Goal: Transaction & Acquisition: Purchase product/service

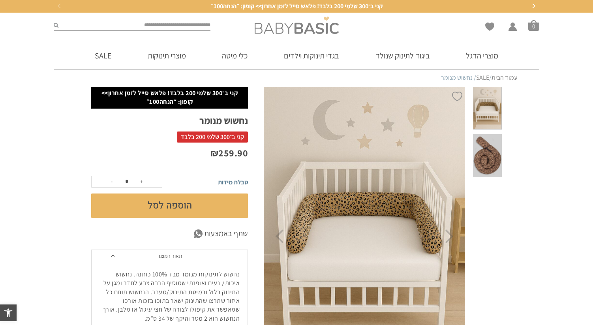
click at [292, 22] on img at bounding box center [297, 25] width 84 height 17
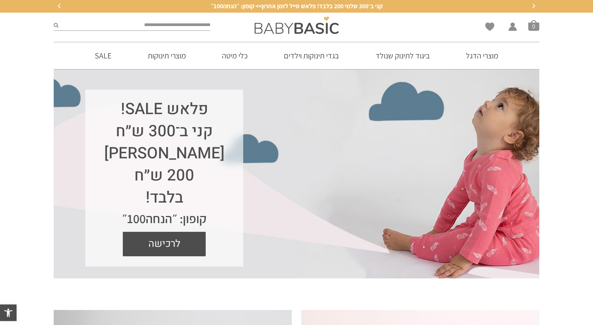
click at [507, 151] on div "פלאש SALE! קני ב־300 ש״ח [PERSON_NAME] 200 ש״ח בלבד! קופון: ״הנחה100״ לרכישה" at bounding box center [297, 173] width 486 height 209
click at [183, 242] on span "לרכישה" at bounding box center [164, 244] width 71 height 24
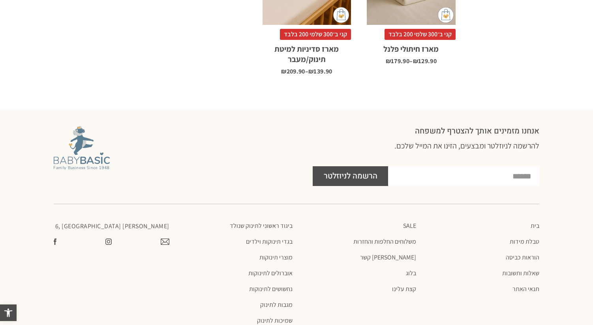
scroll to position [1019, 0]
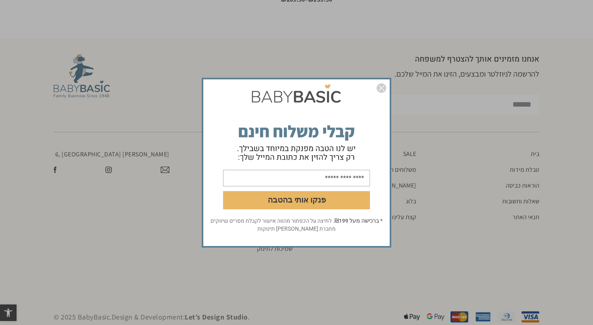
click at [382, 90] on img "סגור" at bounding box center [381, 87] width 9 height 9
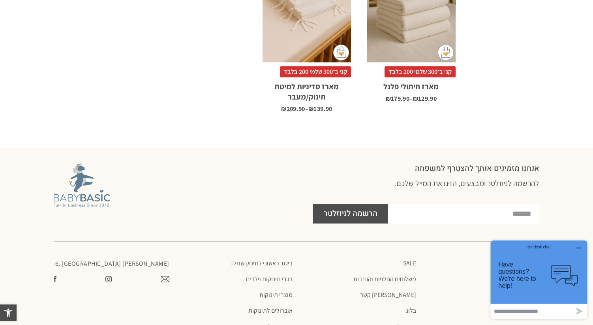
scroll to position [901, 0]
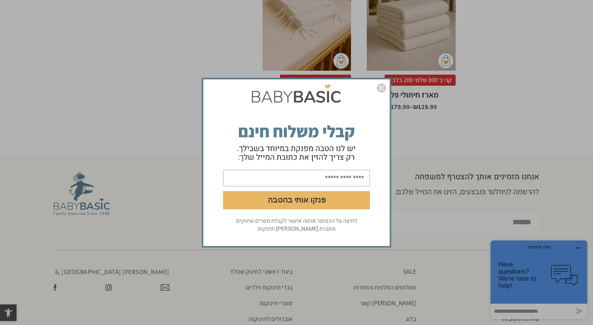
click at [380, 92] on img "סגור" at bounding box center [381, 87] width 9 height 9
